Goal: Task Accomplishment & Management: Complete application form

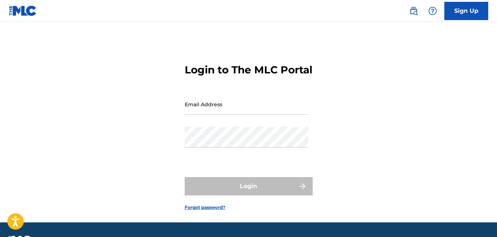
click at [211, 115] on input "Email Address" at bounding box center [247, 104] width 124 height 21
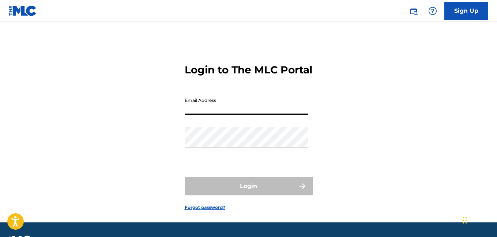
type input "[EMAIL_ADDRESS][DOMAIN_NAME]"
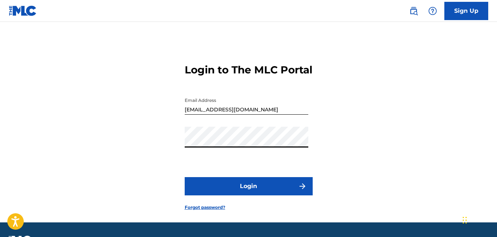
click at [237, 196] on button "Login" at bounding box center [249, 186] width 128 height 18
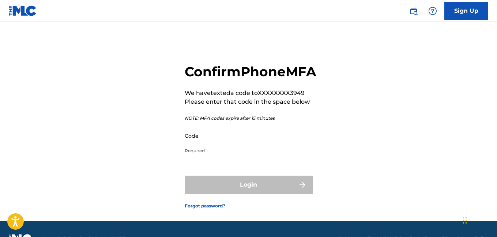
click at [223, 146] on input "Code" at bounding box center [247, 135] width 124 height 21
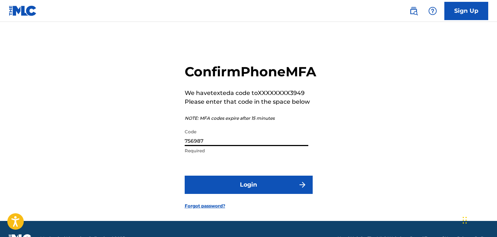
type input "756987"
click at [227, 194] on button "Login" at bounding box center [249, 185] width 128 height 18
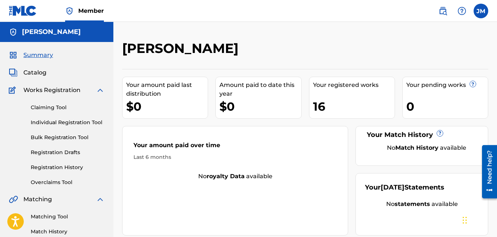
click at [38, 70] on span "Catalog" at bounding box center [34, 72] width 23 height 9
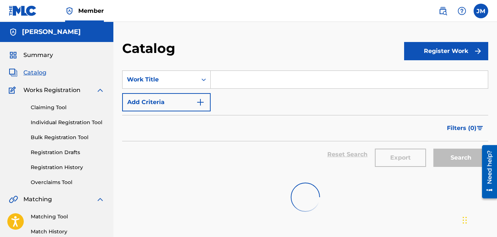
click at [42, 57] on span "Summary" at bounding box center [38, 55] width 30 height 9
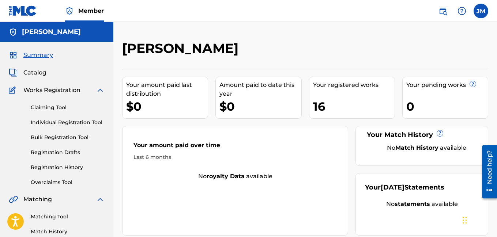
click at [42, 73] on span "Catalog" at bounding box center [34, 72] width 23 height 9
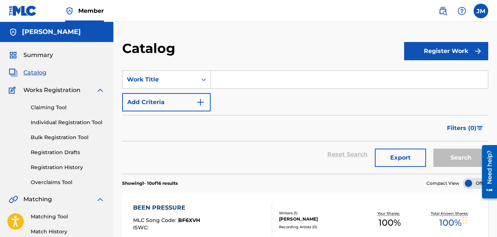
click at [435, 46] on button "Register Work" at bounding box center [446, 51] width 84 height 18
click at [425, 73] on link "Individual" at bounding box center [446, 75] width 84 height 18
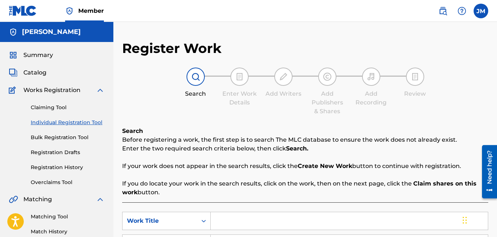
click at [227, 221] on input "Search Form" at bounding box center [349, 221] width 277 height 18
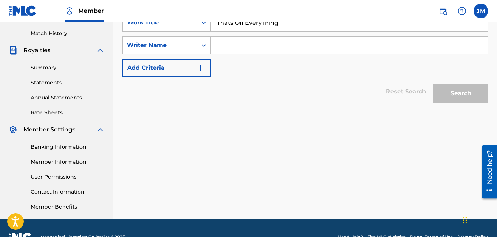
scroll to position [207, 0]
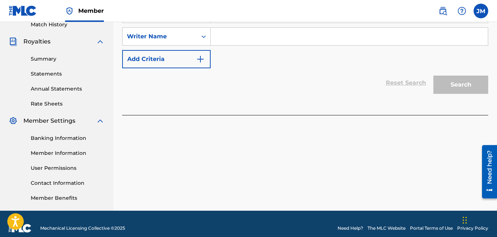
type input "Thats On EveryThing"
click at [250, 42] on input "Search Form" at bounding box center [349, 37] width 277 height 18
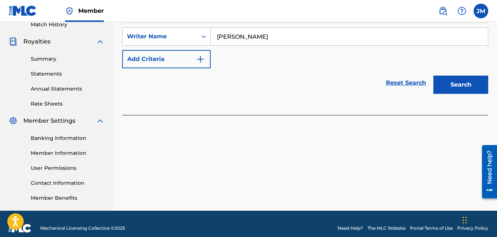
type input "[PERSON_NAME]"
click at [448, 82] on button "Search" at bounding box center [460, 85] width 55 height 18
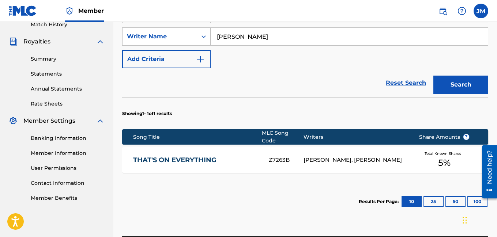
click at [321, 156] on div "[PERSON_NAME], [PERSON_NAME]" at bounding box center [355, 160] width 104 height 8
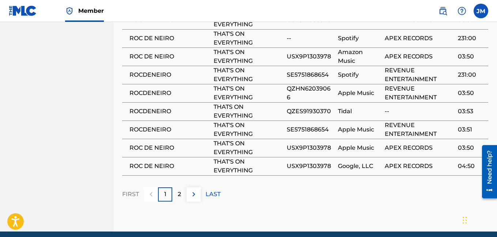
scroll to position [598, 0]
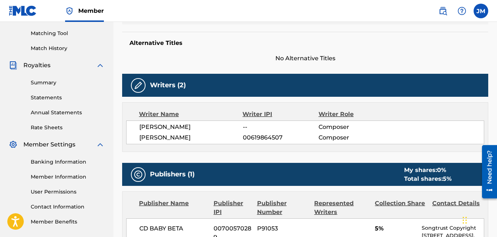
scroll to position [0, 0]
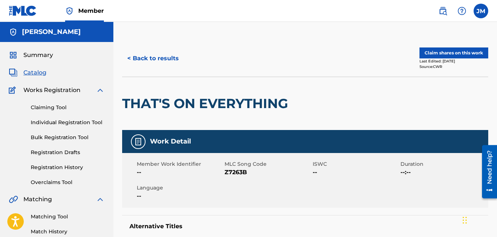
click at [465, 50] on button "Claim shares on this work" at bounding box center [453, 53] width 69 height 11
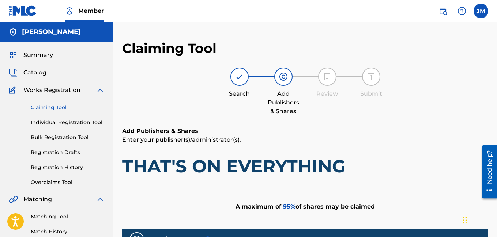
scroll to position [207, 0]
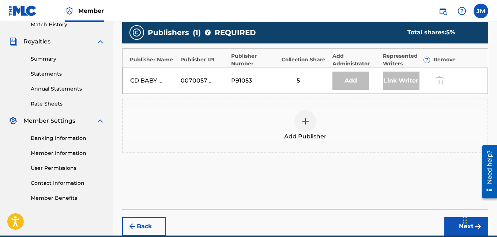
click at [303, 123] on img at bounding box center [305, 121] width 9 height 9
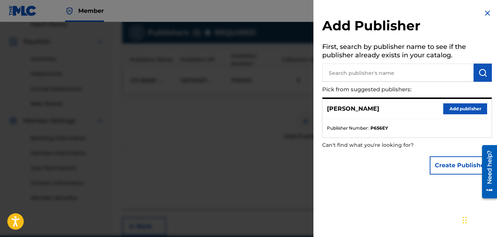
click at [449, 108] on button "Add publisher" at bounding box center [465, 108] width 44 height 11
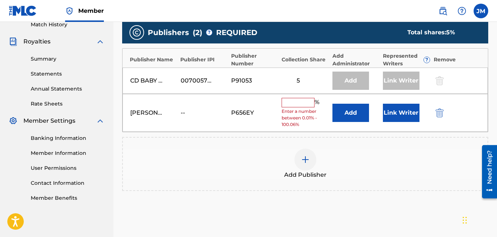
click at [295, 103] on input "text" at bounding box center [298, 103] width 33 height 10
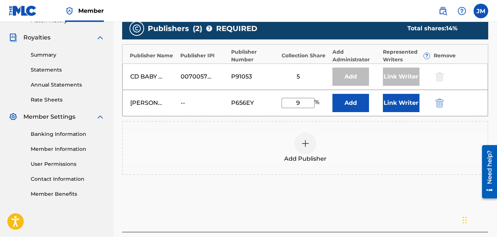
type input "95"
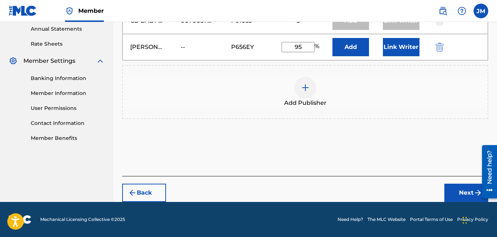
click at [463, 195] on button "Next" at bounding box center [466, 193] width 44 height 18
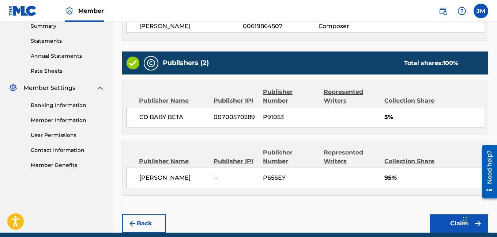
scroll to position [271, 0]
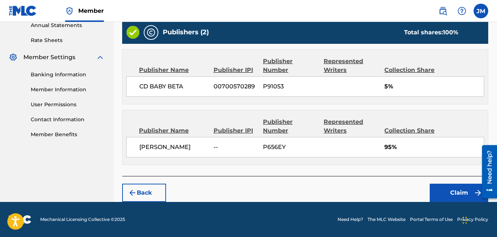
click at [456, 192] on button "Claim" at bounding box center [459, 193] width 59 height 18
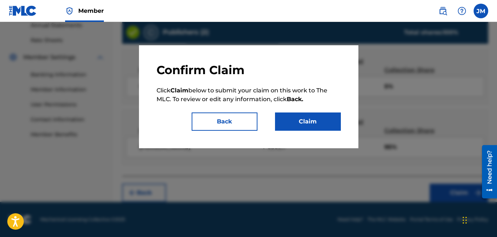
click at [305, 119] on button "Claim" at bounding box center [308, 122] width 66 height 18
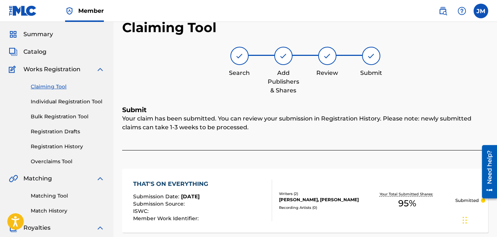
scroll to position [9, 0]
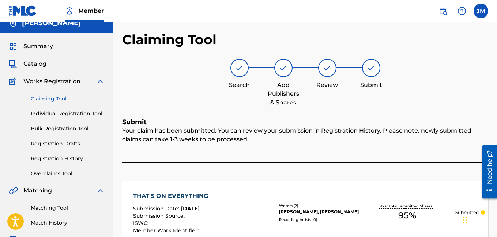
click at [38, 64] on span "Catalog" at bounding box center [34, 64] width 23 height 9
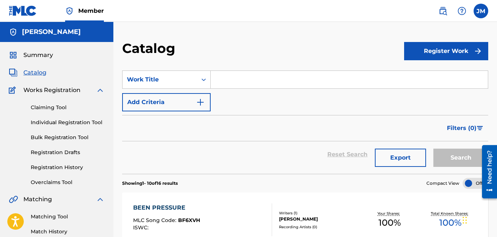
click at [448, 57] on button "Register Work" at bounding box center [446, 51] width 84 height 18
click at [441, 72] on link "Individual" at bounding box center [446, 75] width 84 height 18
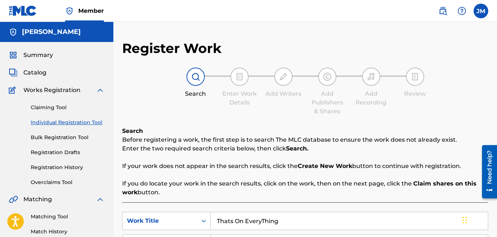
click at [288, 223] on input "Thats On EveryThing" at bounding box center [349, 221] width 277 height 18
type input "T"
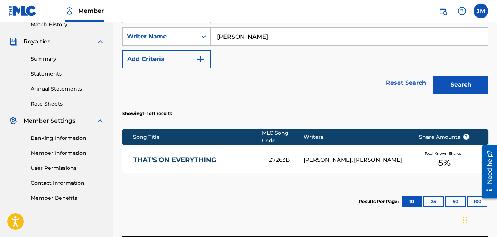
click at [446, 81] on button "Search" at bounding box center [460, 85] width 55 height 18
click at [435, 196] on button "25" at bounding box center [433, 201] width 20 height 11
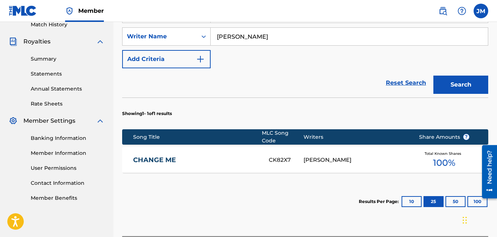
click at [460, 87] on button "Search" at bounding box center [460, 85] width 55 height 18
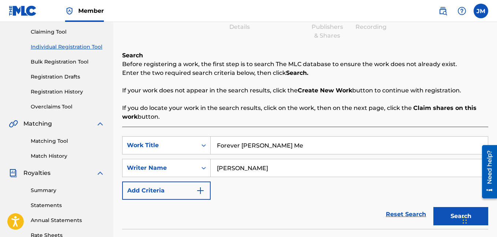
scroll to position [56, 0]
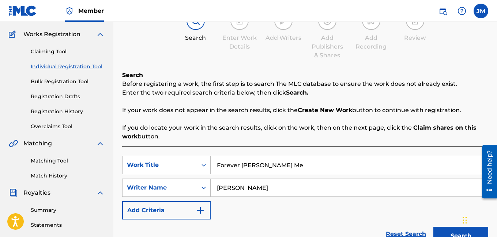
click at [282, 172] on input "Forever [PERSON_NAME] Me" at bounding box center [349, 166] width 277 height 18
type input "F"
type input "t"
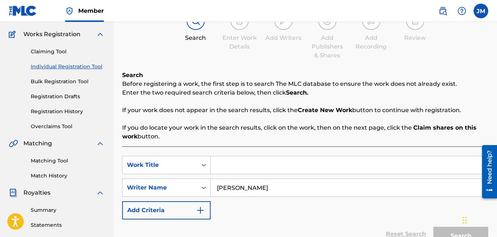
type input "t"
click at [442, 231] on button "Search" at bounding box center [460, 236] width 55 height 18
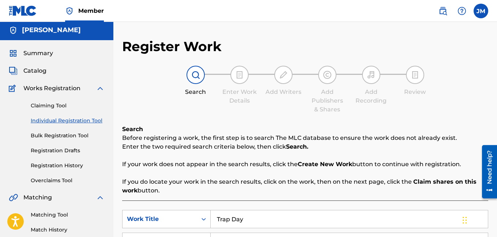
scroll to position [0, 0]
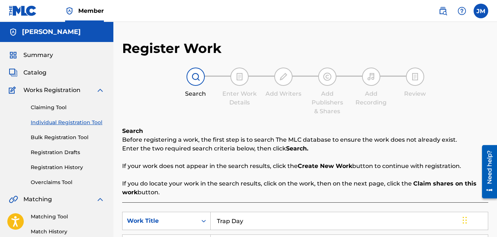
click at [251, 222] on input "Trap Day" at bounding box center [349, 221] width 277 height 18
type input "T"
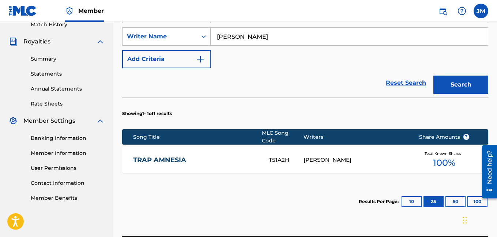
click at [467, 82] on button "Search" at bounding box center [460, 85] width 55 height 18
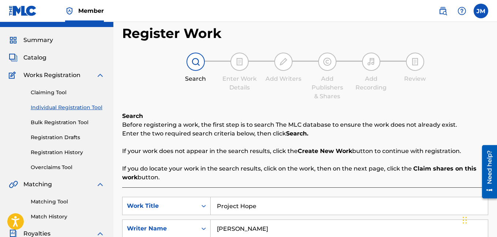
scroll to position [0, 0]
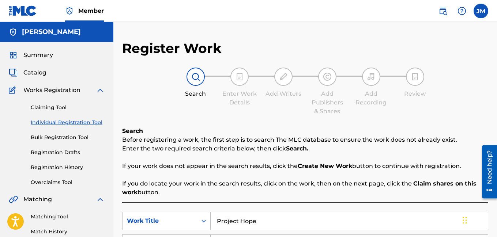
click at [262, 225] on input "Project Hope" at bounding box center [349, 221] width 277 height 18
type input "P"
type input "R"
click at [46, 57] on span "Summary" at bounding box center [38, 55] width 30 height 9
